Goal: Ask a question: Seek information or help from site administrators or community

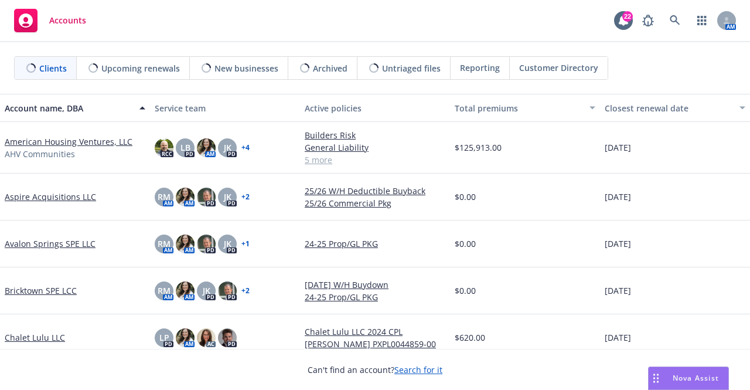
click at [678, 370] on div "Nova Assist" at bounding box center [689, 378] width 80 height 22
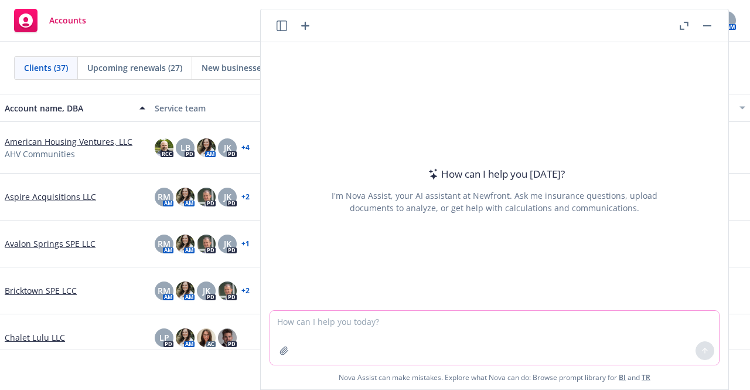
click at [592, 333] on textarea at bounding box center [494, 337] width 449 height 54
type textarea "what is building ordinance coverage b (demolotion)"
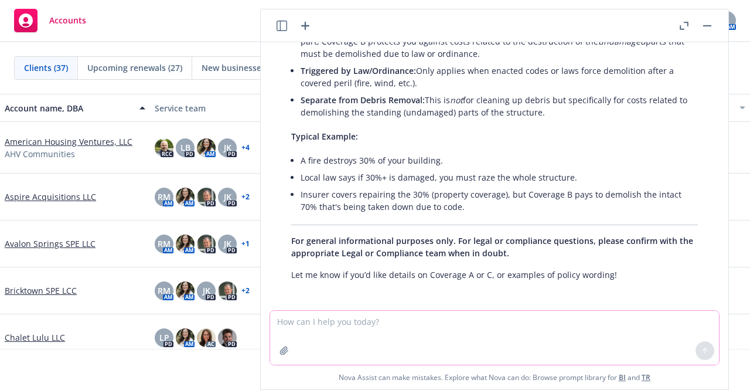
scroll to position [243, 0]
